Goal: Navigation & Orientation: Go to known website

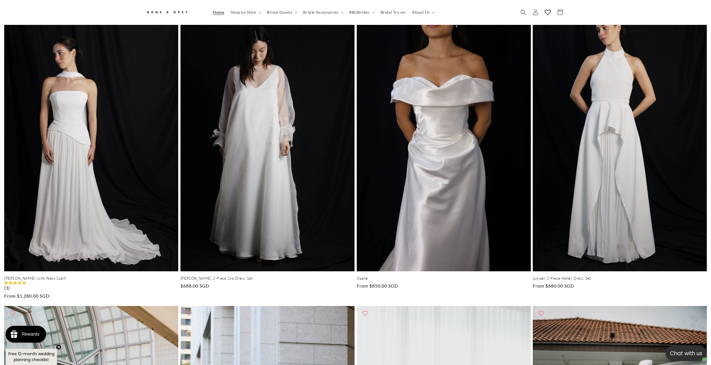
scroll to position [154, 0]
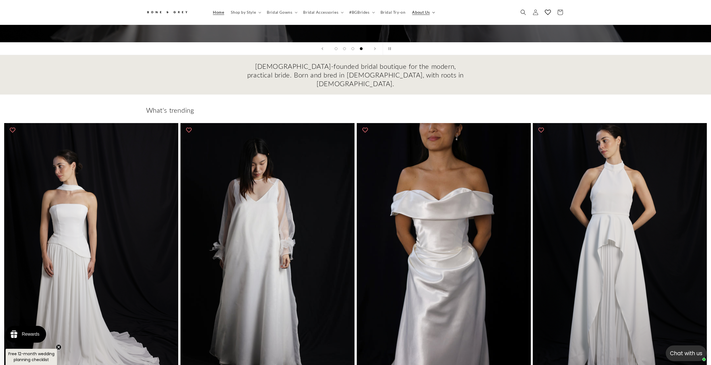
click at [415, 11] on span "About Us" at bounding box center [421, 12] width 18 height 5
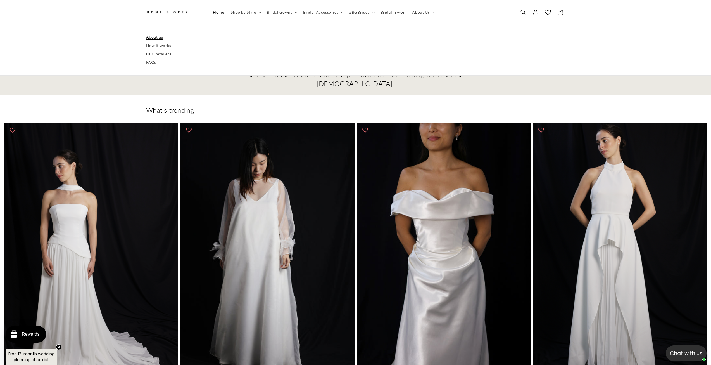
click at [155, 35] on link "About us" at bounding box center [355, 37] width 419 height 8
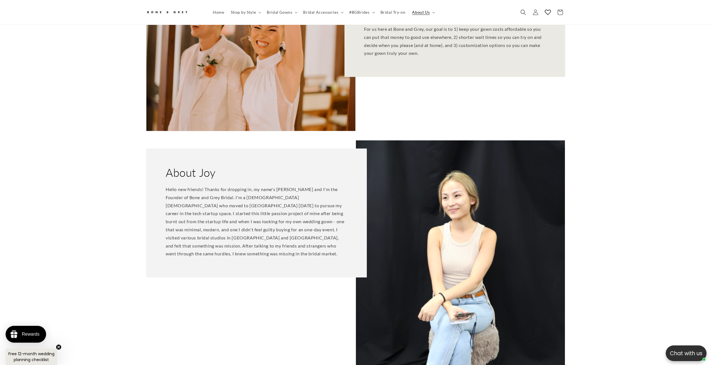
scroll to position [109, 0]
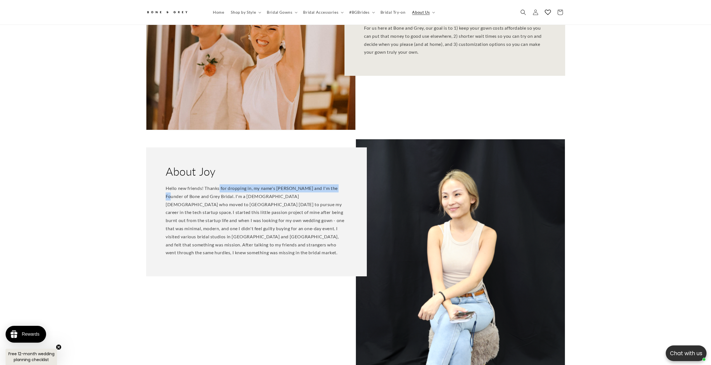
drag, startPoint x: 232, startPoint y: 180, endPoint x: 336, endPoint y: 187, distance: 103.8
click at [339, 187] on p "Hello new friends! Thanks for dropping in, my name's Joy and I'm the Founder of…" at bounding box center [257, 220] width 182 height 72
click at [336, 187] on p "Hello new friends! Thanks for dropping in, my name's Joy and I'm the Founder of…" at bounding box center [257, 220] width 182 height 72
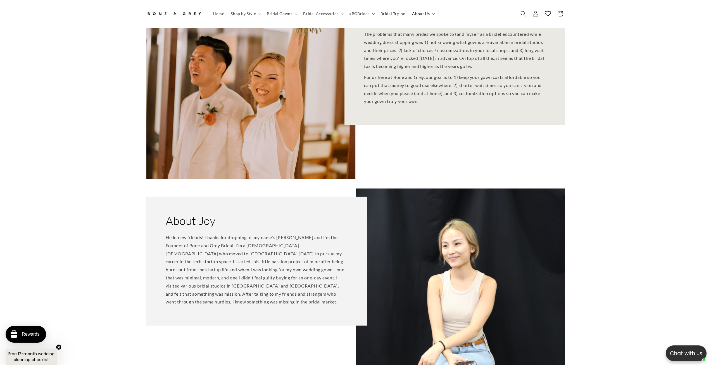
scroll to position [0, 0]
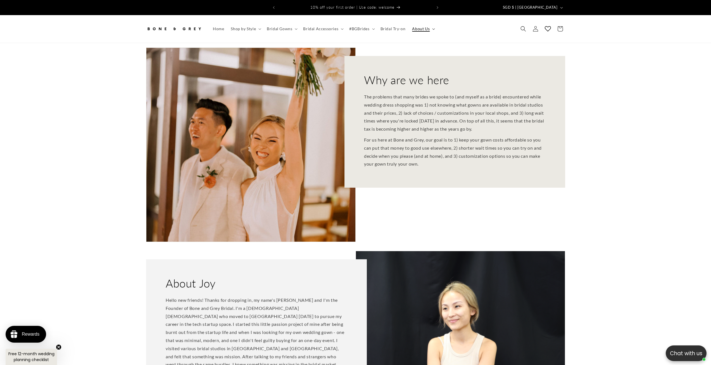
click at [415, 26] on span "About Us" at bounding box center [421, 28] width 18 height 5
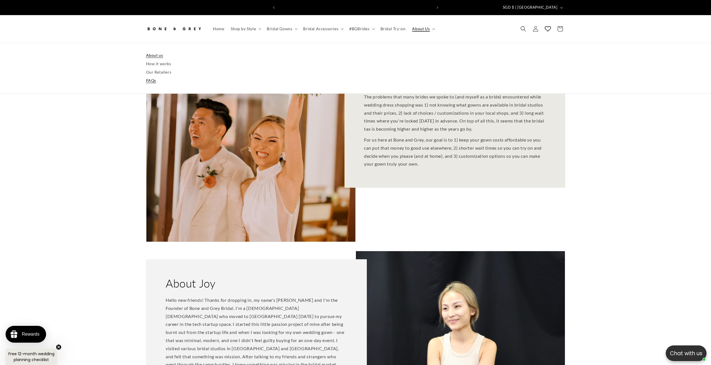
scroll to position [0, 154]
click at [537, 26] on icon at bounding box center [535, 29] width 6 height 6
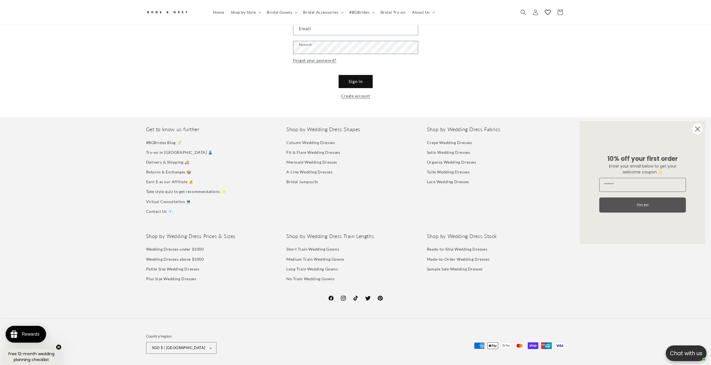
scroll to position [54, 0]
click at [331, 294] on icon at bounding box center [331, 297] width 7 height 7
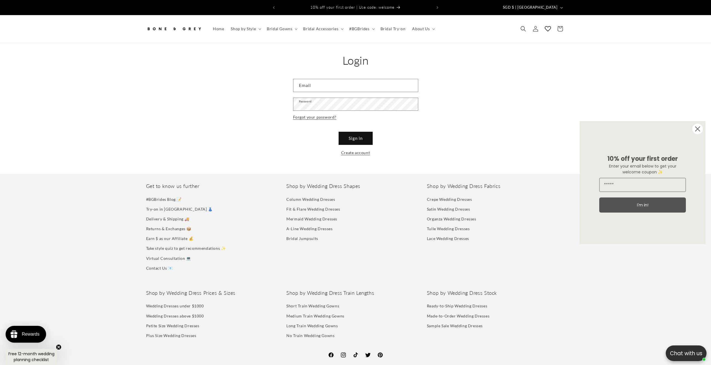
click at [184, 25] on img at bounding box center [174, 29] width 56 height 12
